Goal: Navigation & Orientation: Find specific page/section

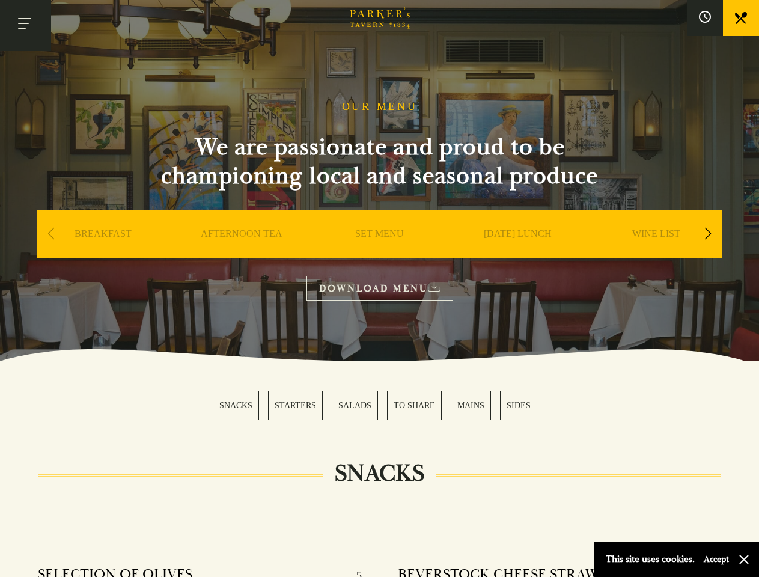
click at [25, 25] on button "Toggle navigation" at bounding box center [25, 25] width 51 height 51
click at [705, 18] on div at bounding box center [379, 288] width 759 height 577
click at [708, 234] on div "Next slide" at bounding box center [708, 234] width 16 height 26
click at [51, 234] on div "Previous slide" at bounding box center [51, 234] width 16 height 26
click at [380, 405] on div "SNACKS STARTERS SALADS TO SHARE MAINS SIDES" at bounding box center [380, 405] width 334 height 29
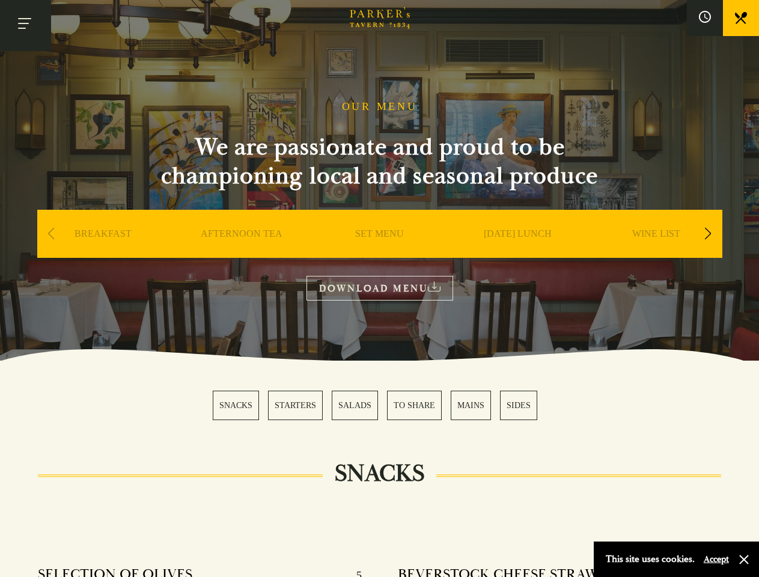
click at [716, 559] on button "Accept" at bounding box center [716, 559] width 25 height 11
